Goal: Communication & Community: Answer question/provide support

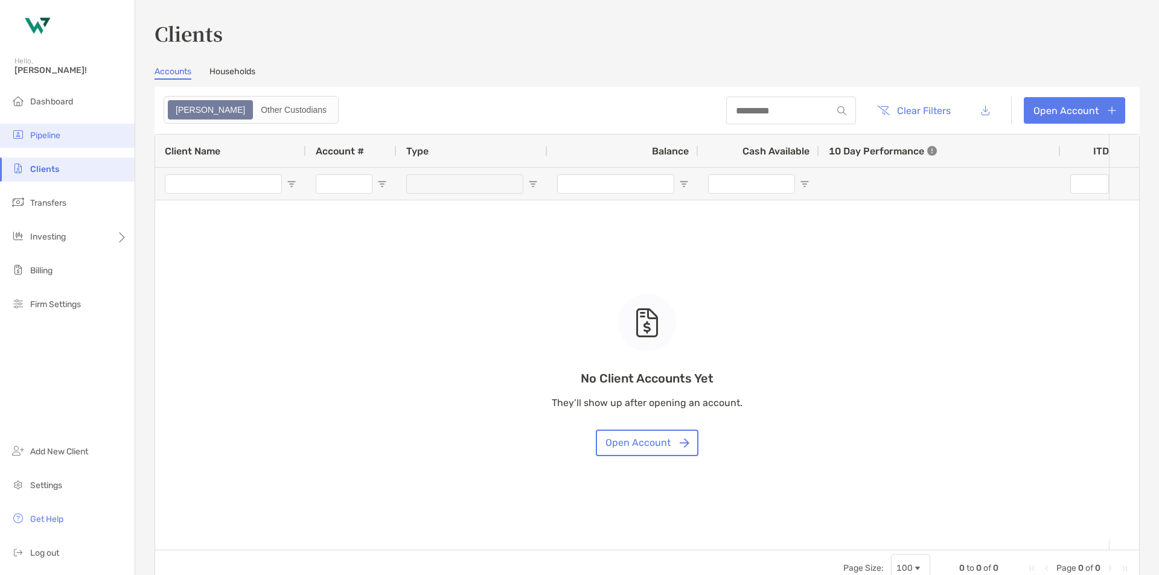
click at [41, 124] on li "Pipeline" at bounding box center [67, 136] width 135 height 24
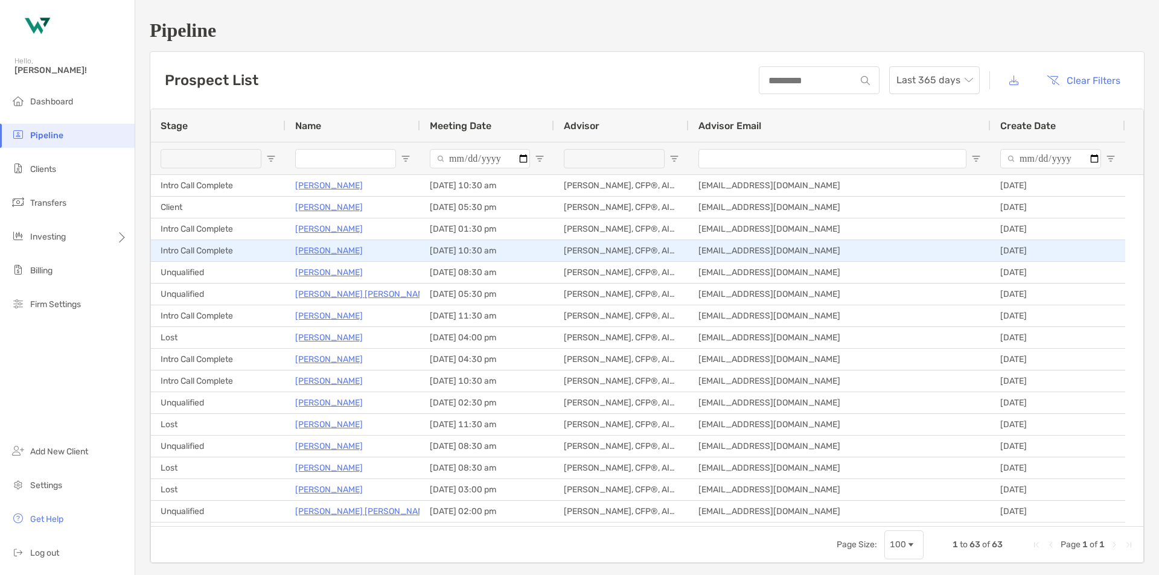
click at [332, 250] on p "[PERSON_NAME]" at bounding box center [329, 250] width 68 height 15
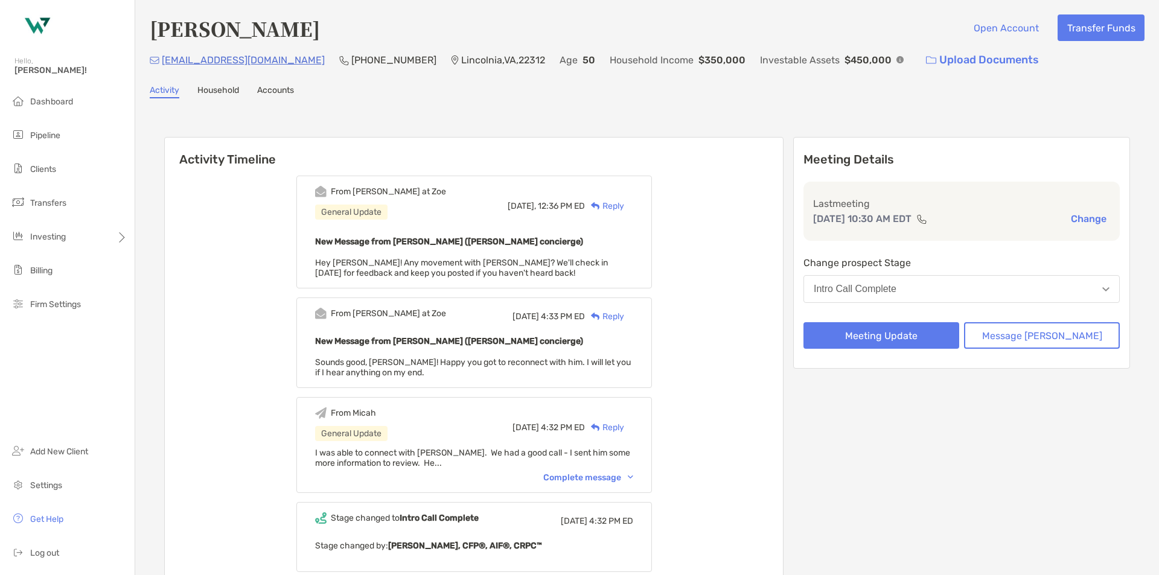
click at [624, 203] on div "Reply" at bounding box center [604, 206] width 39 height 13
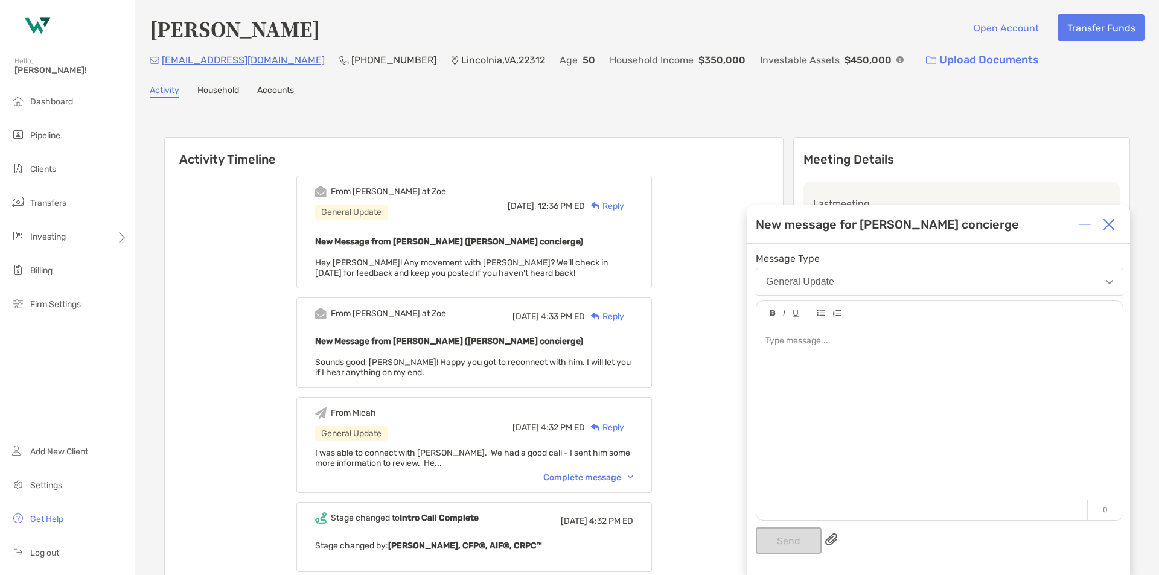
click at [897, 350] on div at bounding box center [939, 416] width 366 height 183
click at [794, 533] on button "Send" at bounding box center [789, 541] width 66 height 27
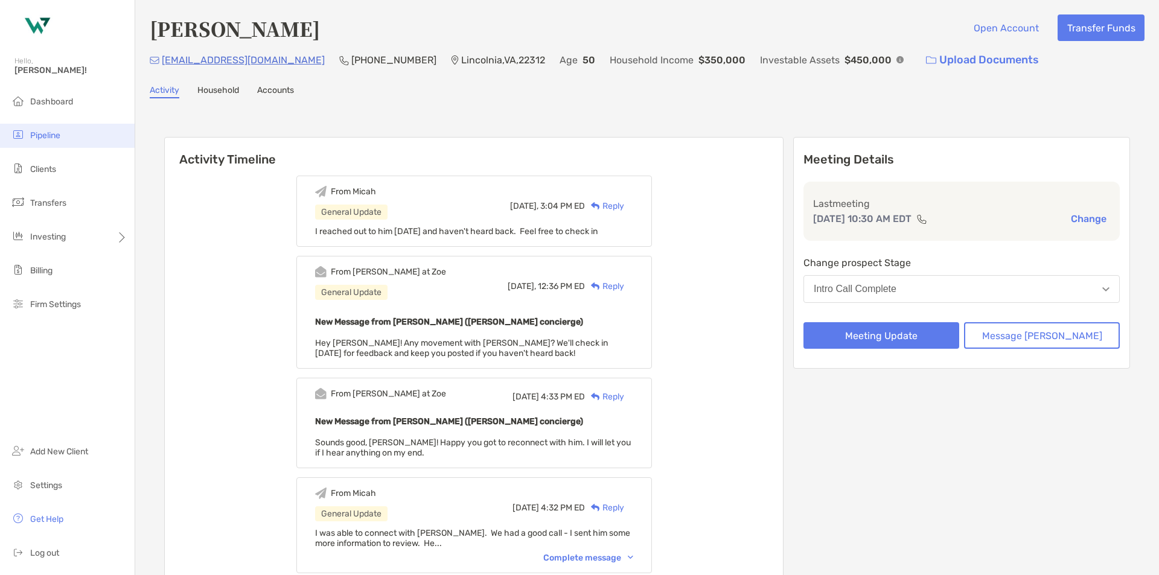
click at [70, 143] on li "Pipeline" at bounding box center [67, 136] width 135 height 24
